Goal: Task Accomplishment & Management: Use online tool/utility

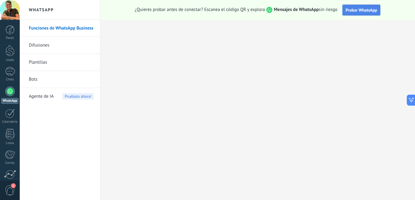
click at [355, 7] on span "Probar WhatsApp" at bounding box center [362, 9] width 32 height 5
click at [357, 11] on span "Probar WhatsApp" at bounding box center [362, 9] width 32 height 5
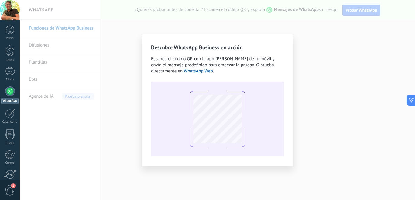
click at [135, 19] on div "Descubre WhatsApp Business en acción Escanea el código QR con la app de cámara …" at bounding box center [217, 100] width 395 height 200
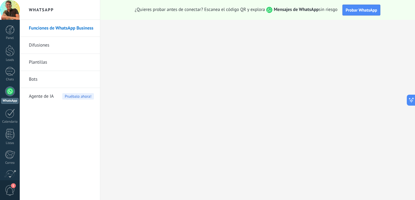
click at [13, 94] on div at bounding box center [10, 91] width 10 height 10
click at [10, 91] on div at bounding box center [10, 91] width 10 height 10
click at [7, 94] on div at bounding box center [10, 91] width 10 height 10
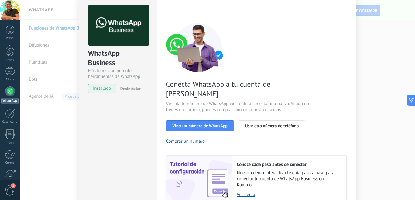
scroll to position [61, 0]
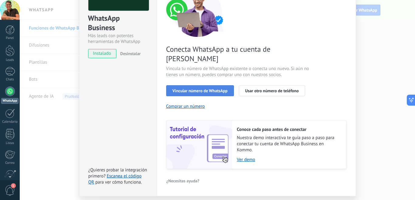
click at [215, 85] on button "Vincular número de WhatsApp" at bounding box center [200, 90] width 68 height 11
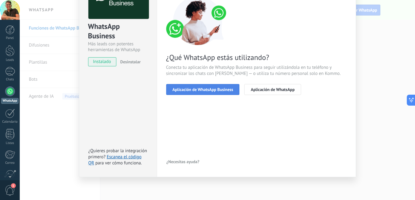
click at [209, 91] on span "Aplicación de WhatsApp Business" at bounding box center [203, 89] width 61 height 4
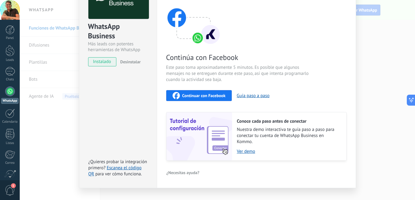
click at [201, 95] on span "Continuar con Facebook" at bounding box center [203, 95] width 43 height 4
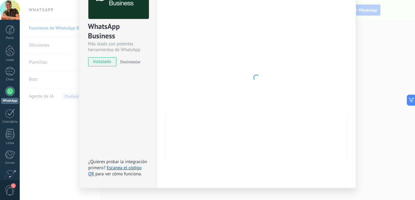
scroll to position [0, 0]
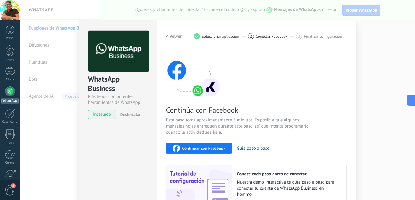
click at [207, 144] on div "Continuar con Facebook" at bounding box center [199, 147] width 53 height 7
